Goal: Task Accomplishment & Management: Manage account settings

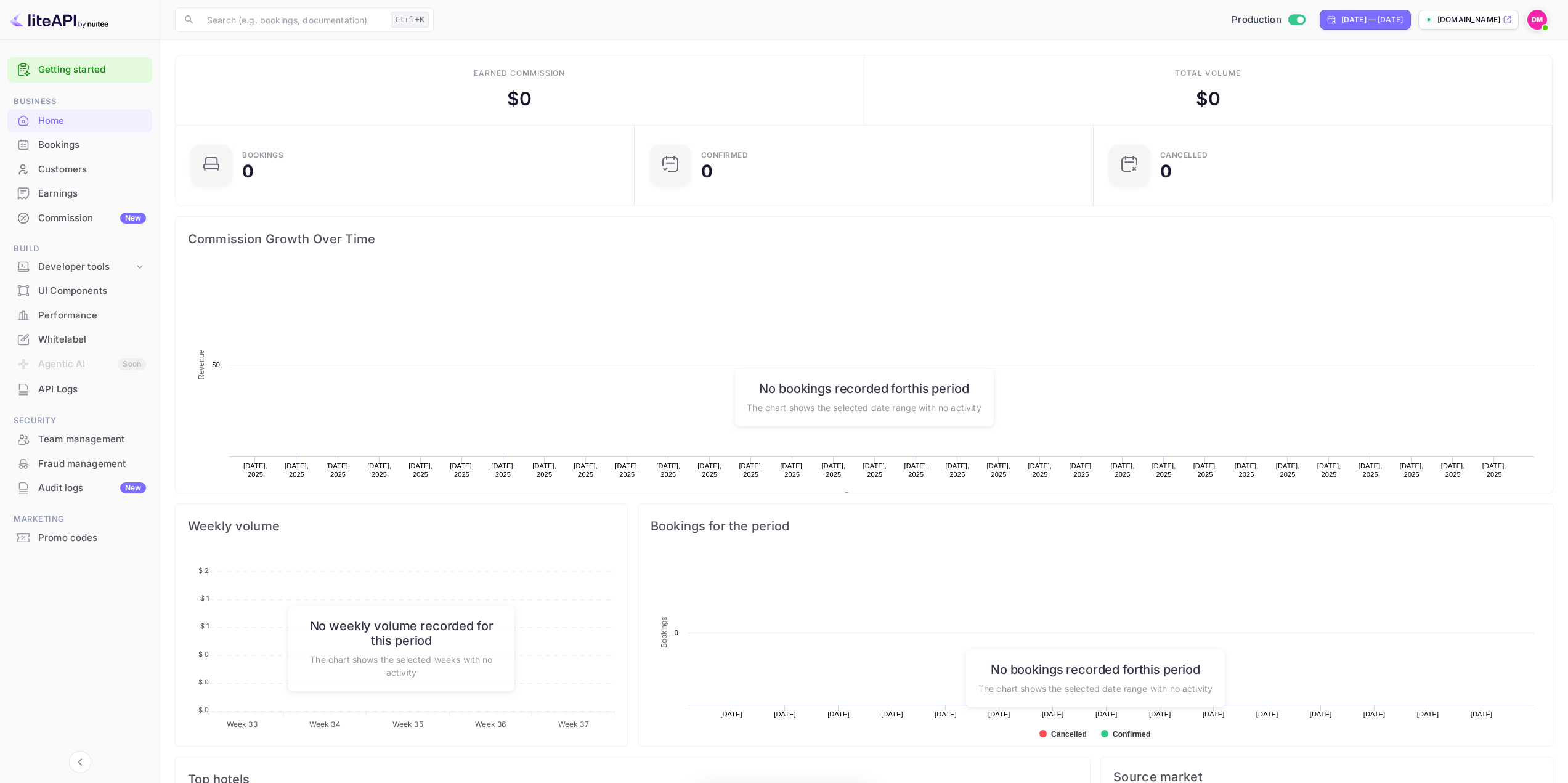
scroll to position [191, 442]
click at [75, 290] on div "UI Components" at bounding box center [92, 291] width 107 height 14
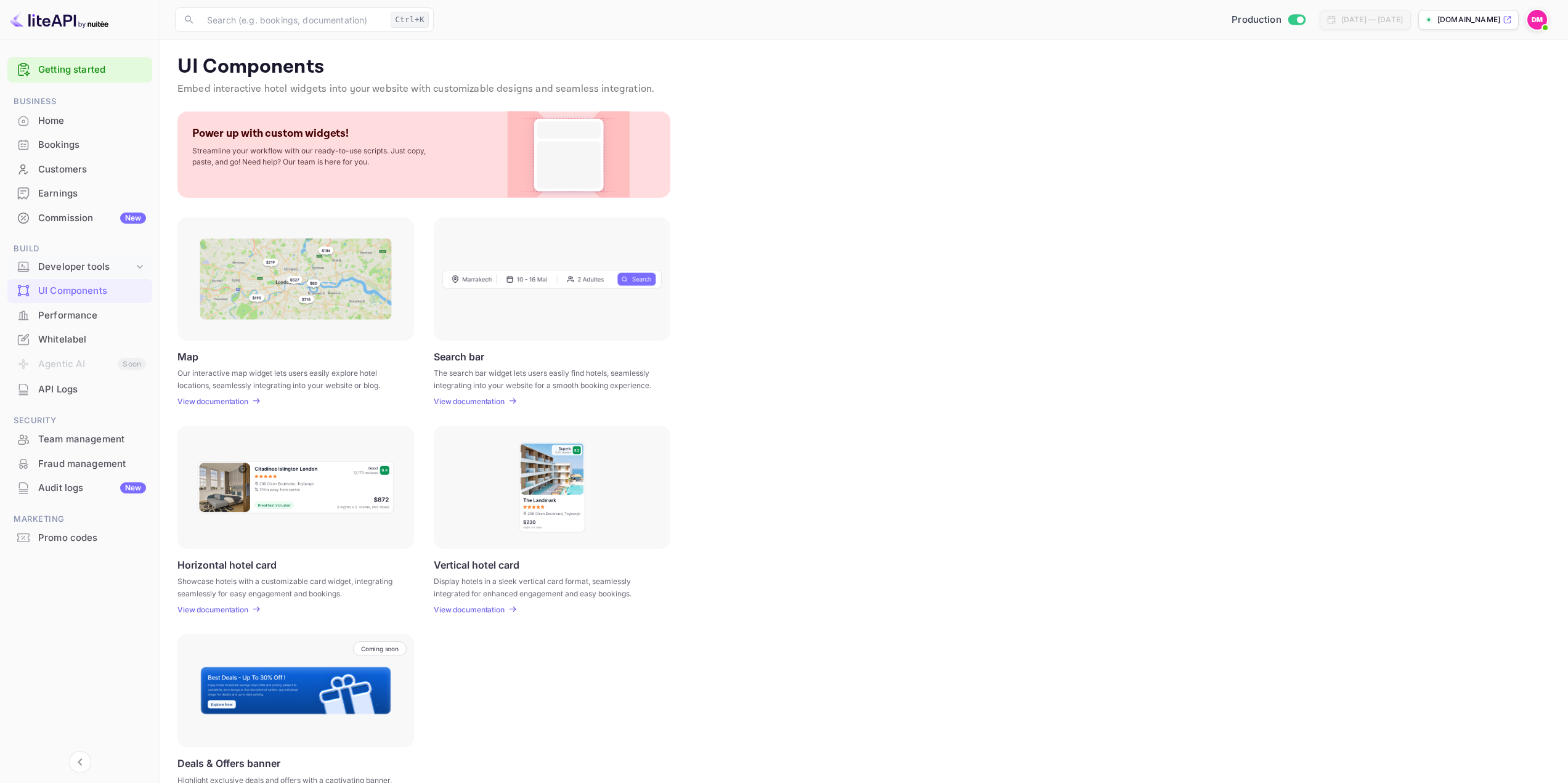
click at [77, 274] on div "Developer tools" at bounding box center [80, 267] width 145 height 22
click at [85, 292] on p "API docs and SDKs" at bounding box center [83, 287] width 80 height 13
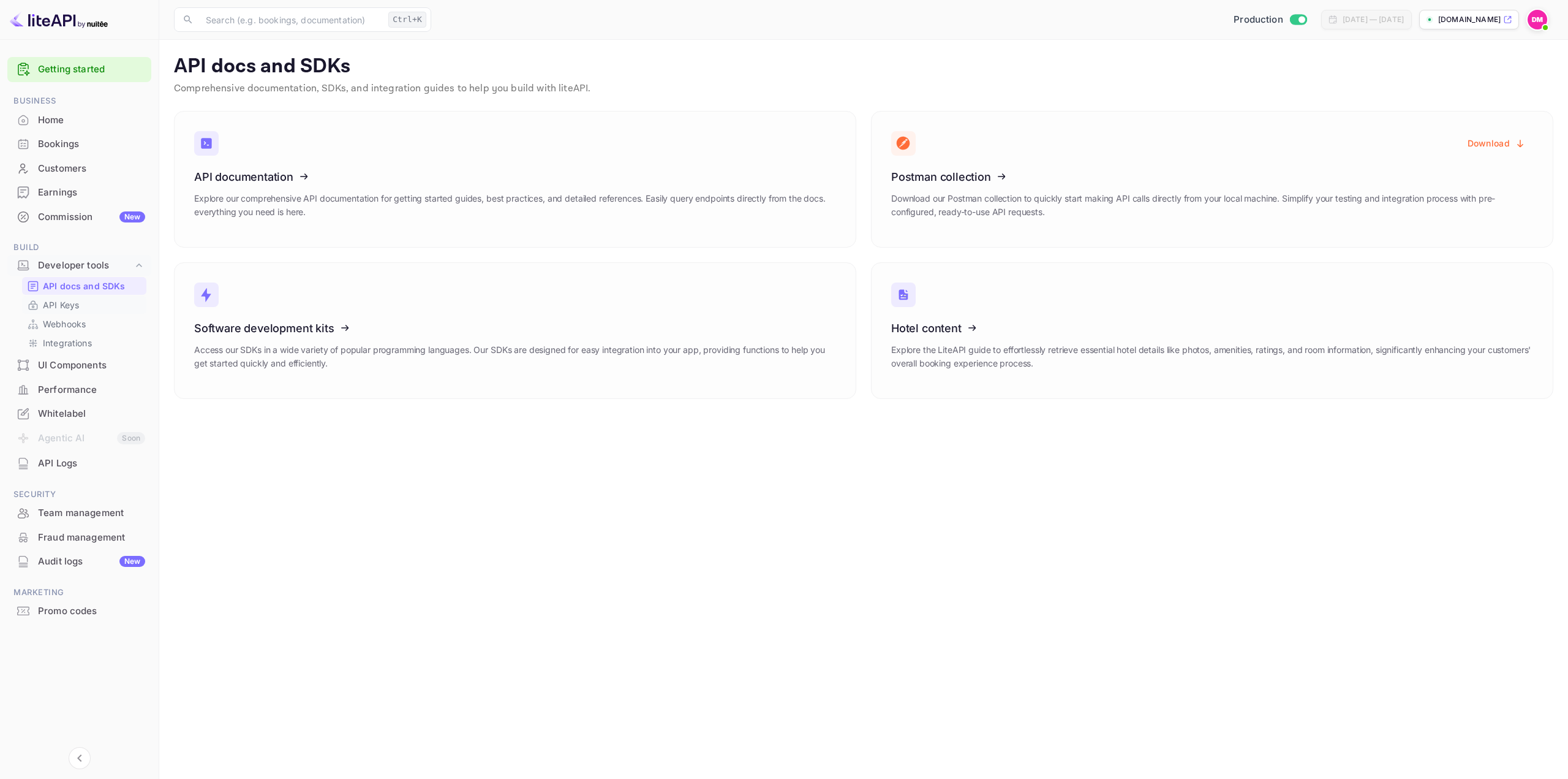
click at [68, 313] on div "API Keys" at bounding box center [84, 305] width 124 height 18
click at [73, 307] on p "API Keys" at bounding box center [61, 305] width 36 height 13
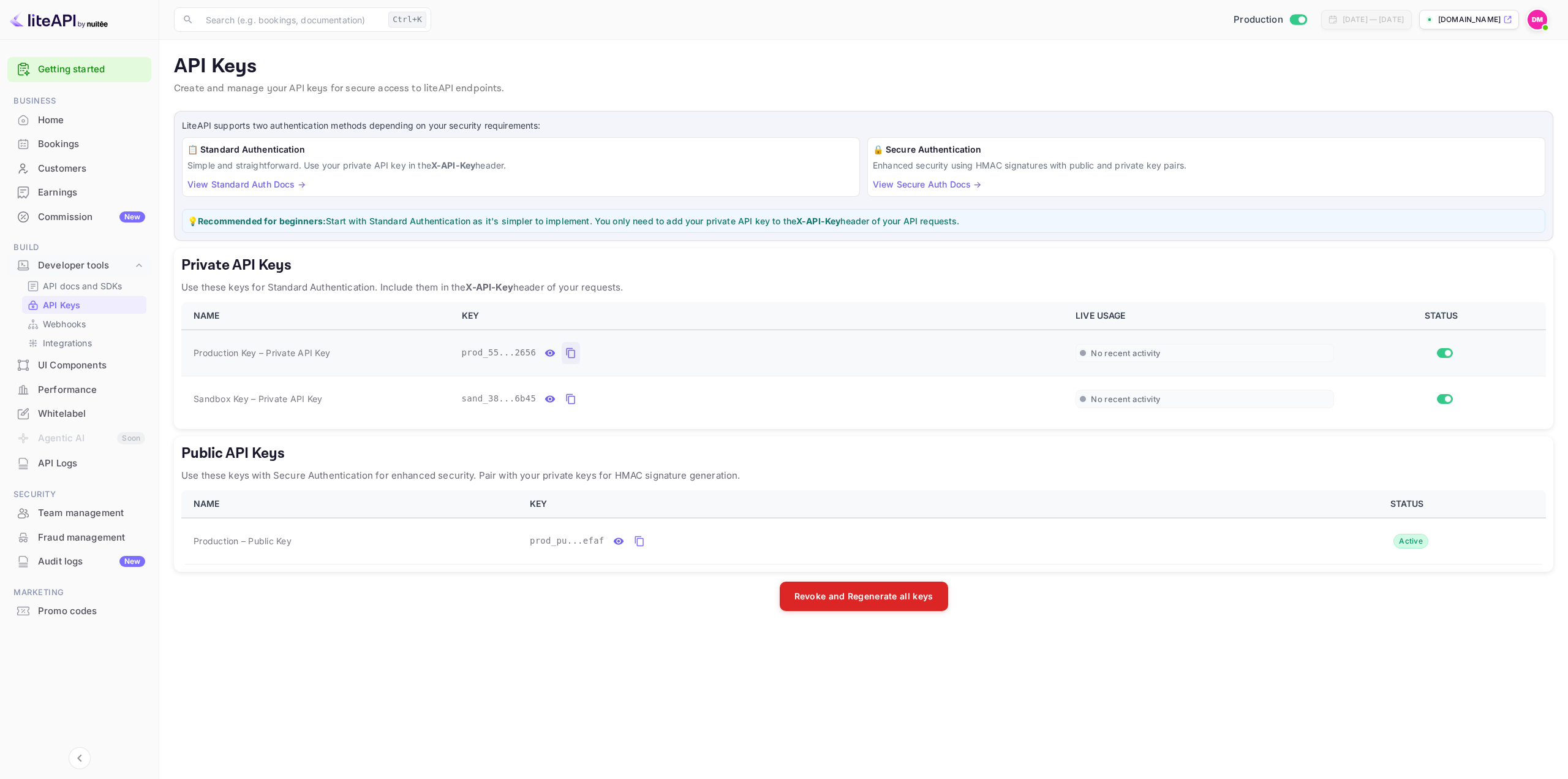
click at [565, 357] on icon "private api keys table" at bounding box center [570, 353] width 11 height 15
click at [81, 283] on p "API docs and SDKs" at bounding box center [82, 285] width 79 height 13
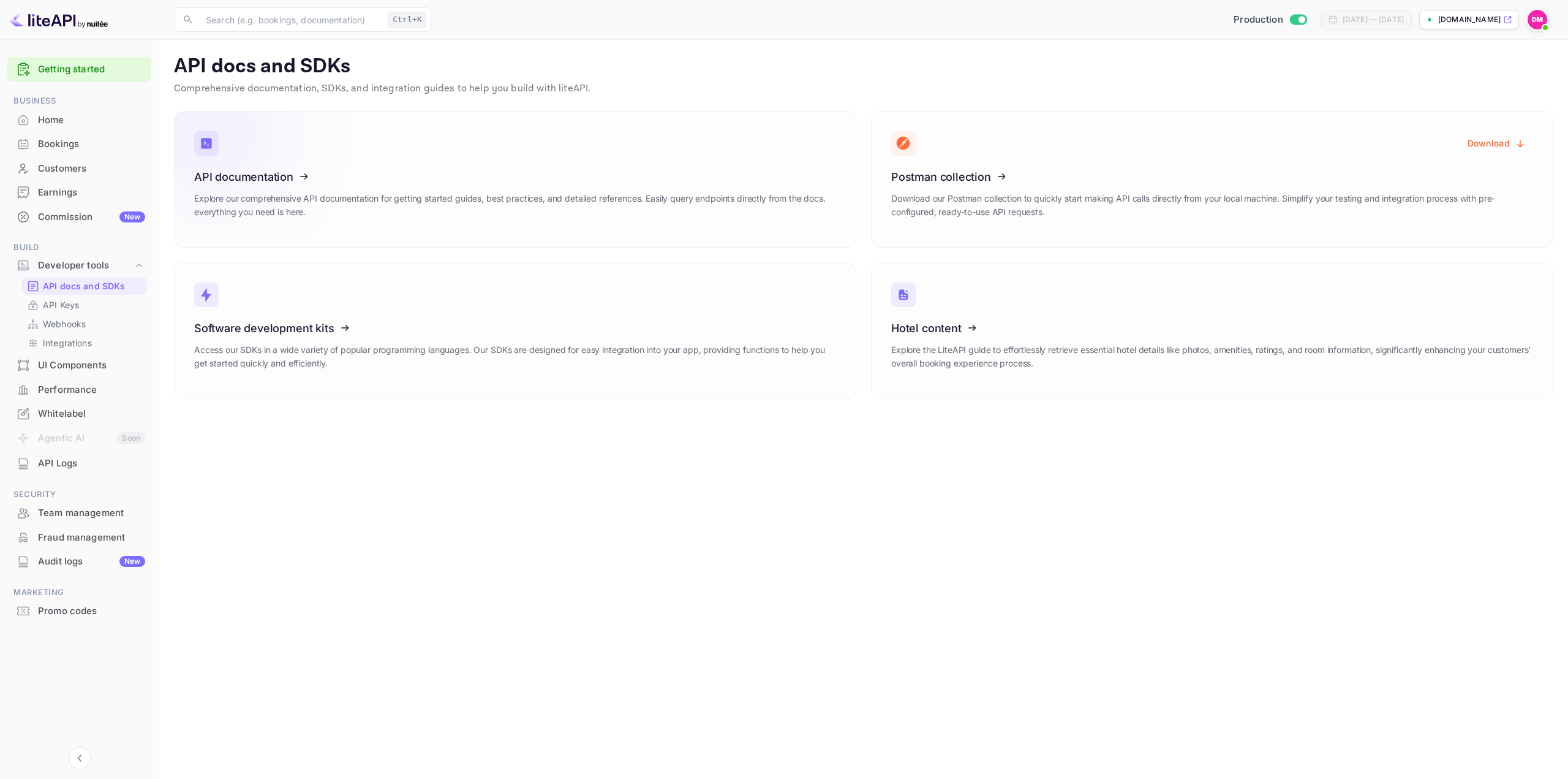
click at [319, 173] on icon at bounding box center [269, 174] width 190 height 126
click at [272, 174] on icon at bounding box center [269, 174] width 190 height 126
click at [76, 302] on p "API Keys" at bounding box center [61, 305] width 36 height 13
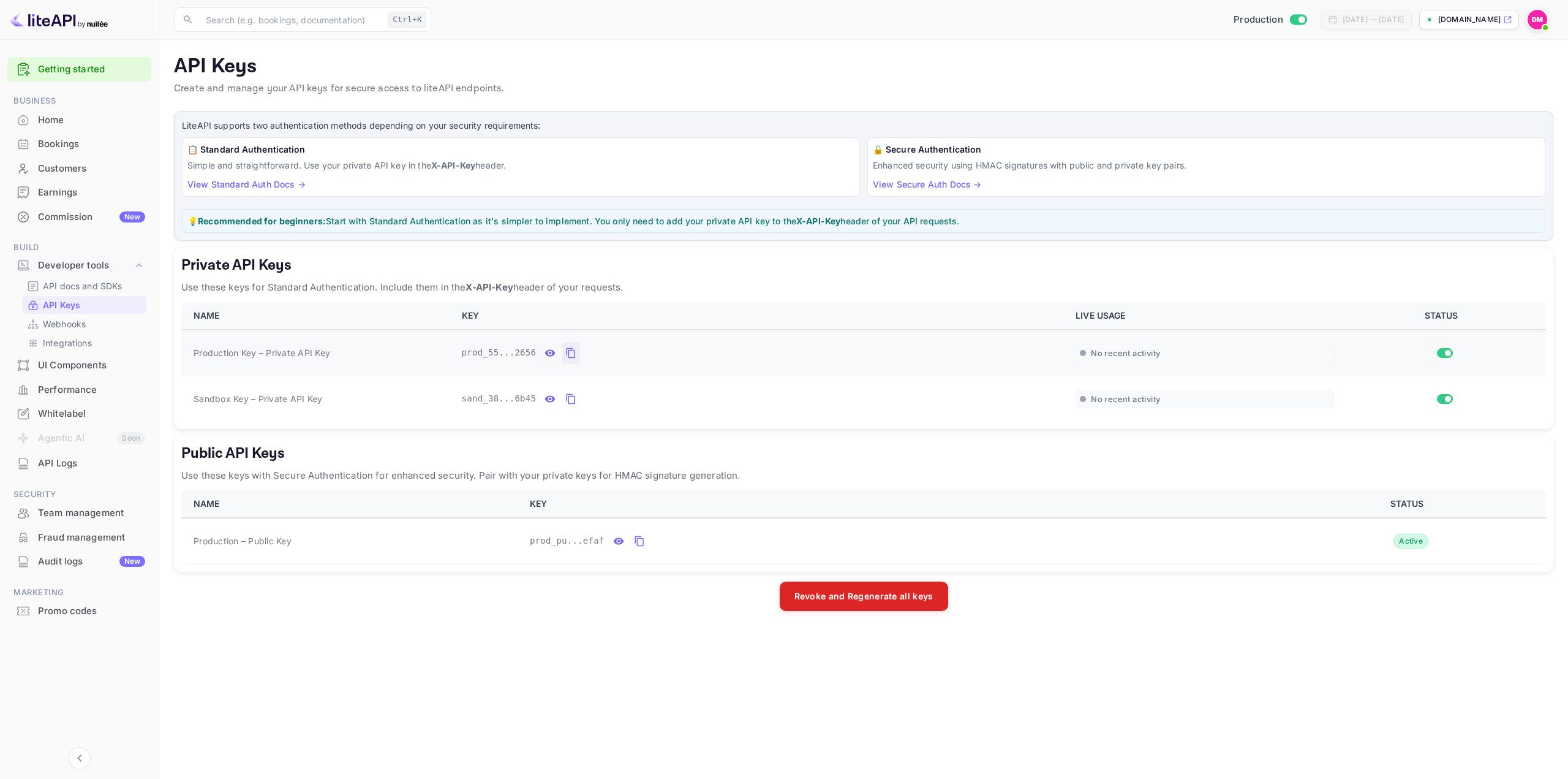
click at [566, 354] on icon "private api keys table" at bounding box center [570, 353] width 11 height 15
